Goal: Register for event/course

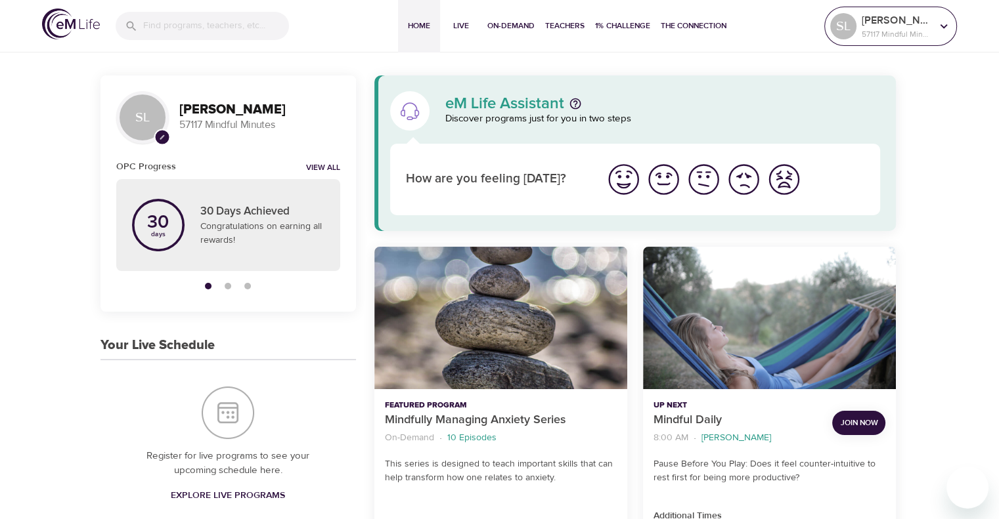
click at [941, 23] on icon at bounding box center [943, 26] width 14 height 14
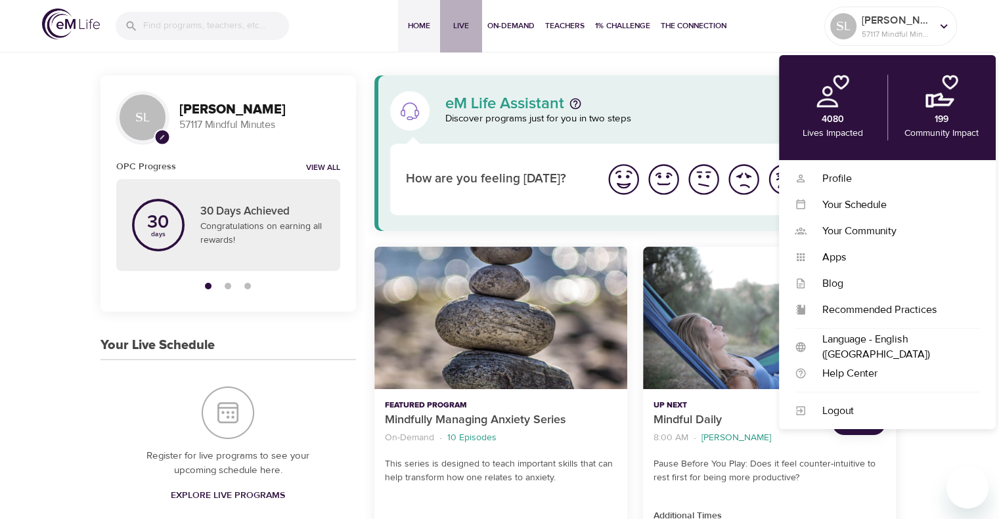
click at [460, 20] on span "Live" at bounding box center [461, 26] width 32 height 14
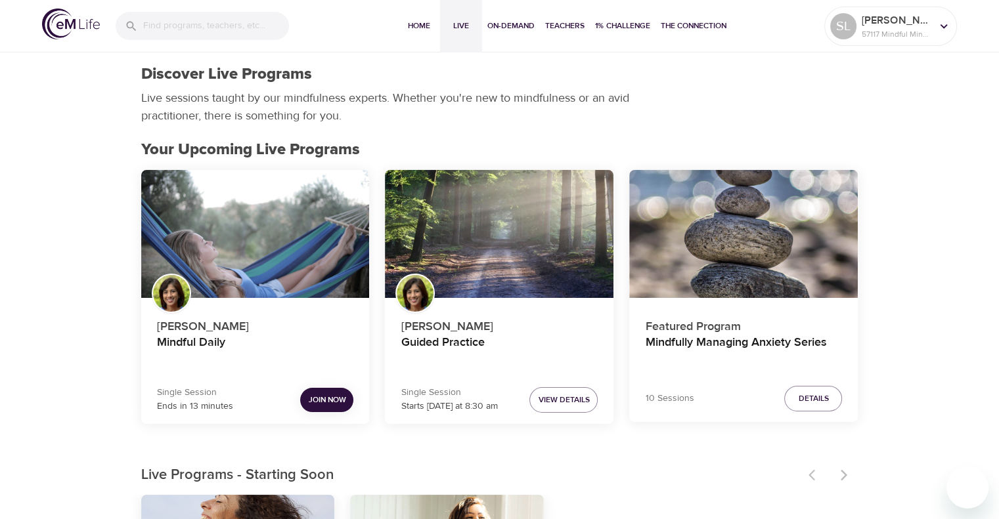
click at [329, 399] on span "Join Now" at bounding box center [326, 400] width 37 height 14
